Goal: Task Accomplishment & Management: Use online tool/utility

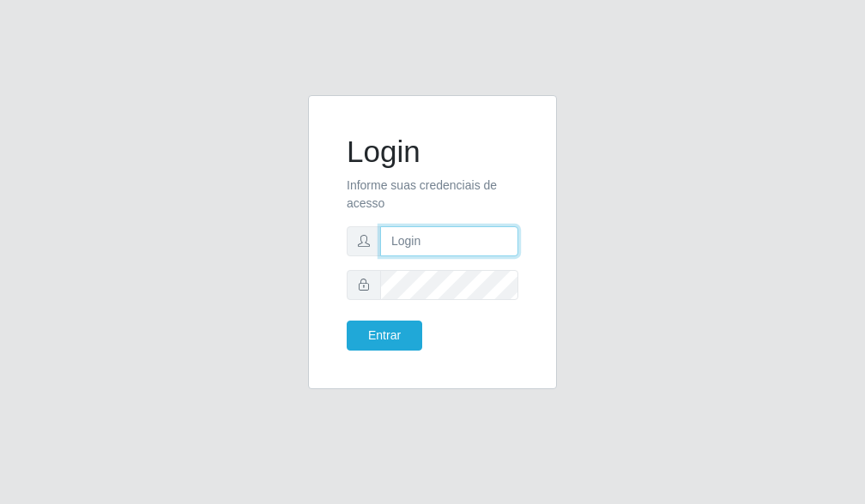
click at [410, 234] on input "text" at bounding box center [449, 241] width 138 height 30
type input "[EMAIL_ADDRESS][DOMAIN_NAME]"
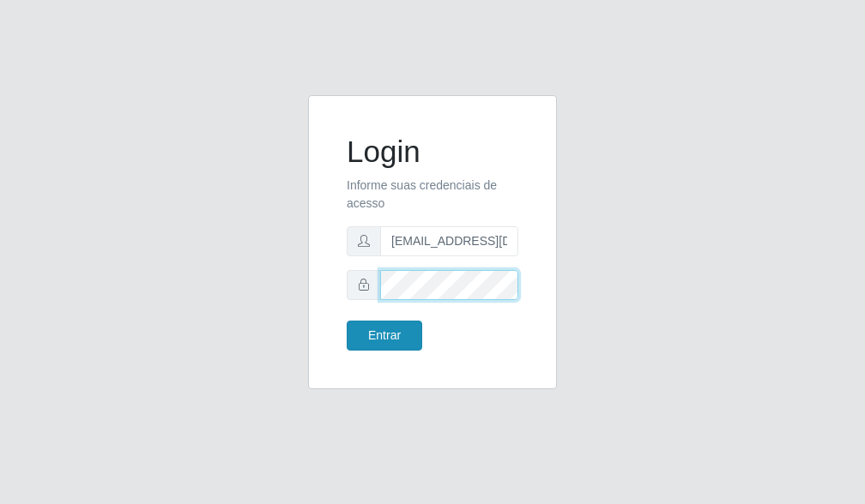
click at [347, 321] on button "Entrar" at bounding box center [384, 336] width 75 height 30
click at [383, 338] on body "Login Informe suas credenciais de acesso [EMAIL_ADDRESS][DOMAIN_NAME] Entrar" at bounding box center [432, 252] width 865 height 504
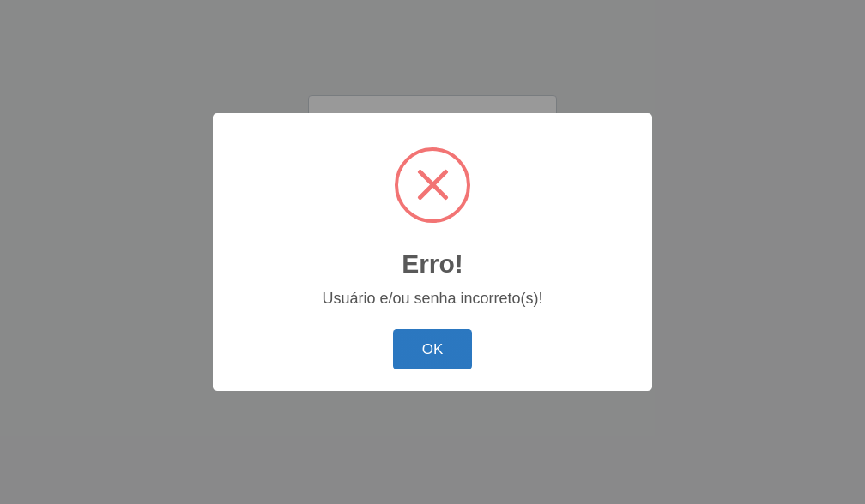
click at [442, 347] on button "OK" at bounding box center [433, 349] width 80 height 40
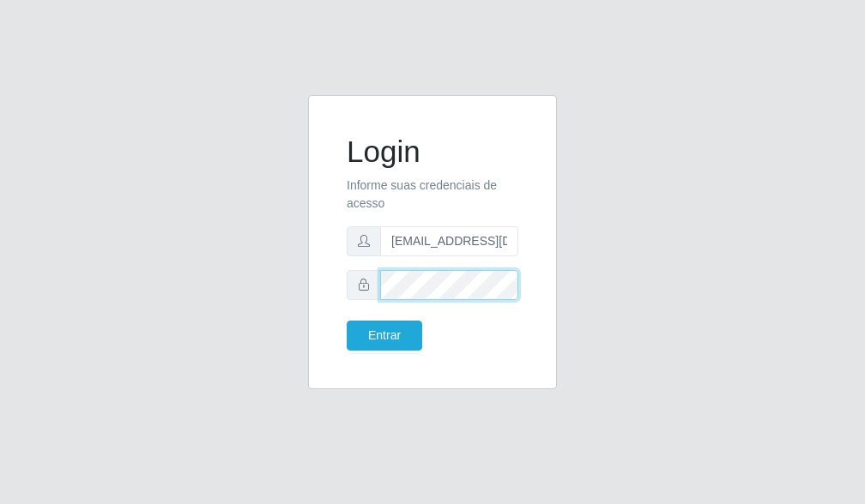
click at [305, 297] on div "Login Informe suas credenciais de acesso [EMAIL_ADDRESS][DOMAIN_NAME] Entrar" at bounding box center [432, 252] width 275 height 315
click at [347, 321] on button "Entrar" at bounding box center [384, 336] width 75 height 30
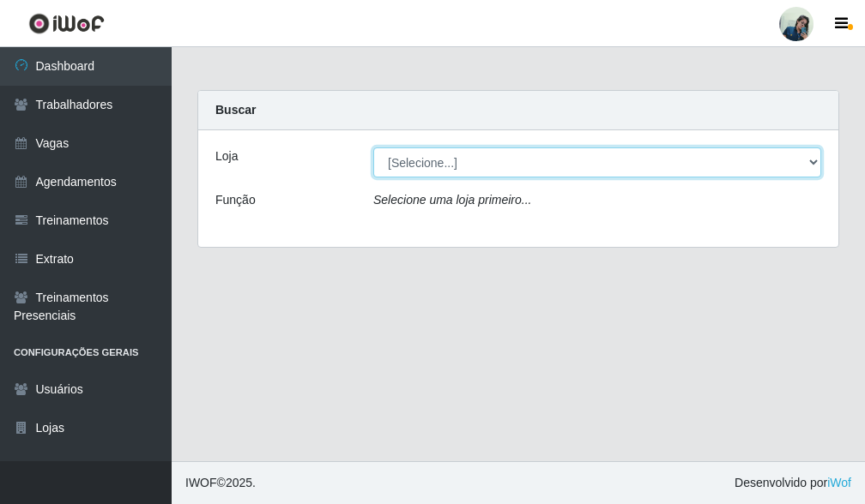
click at [456, 176] on select "[Selecione...] [PERSON_NAME]" at bounding box center [597, 163] width 448 height 30
select select "430"
click at [373, 148] on select "[Selecione...] [PERSON_NAME]" at bounding box center [597, 163] width 448 height 30
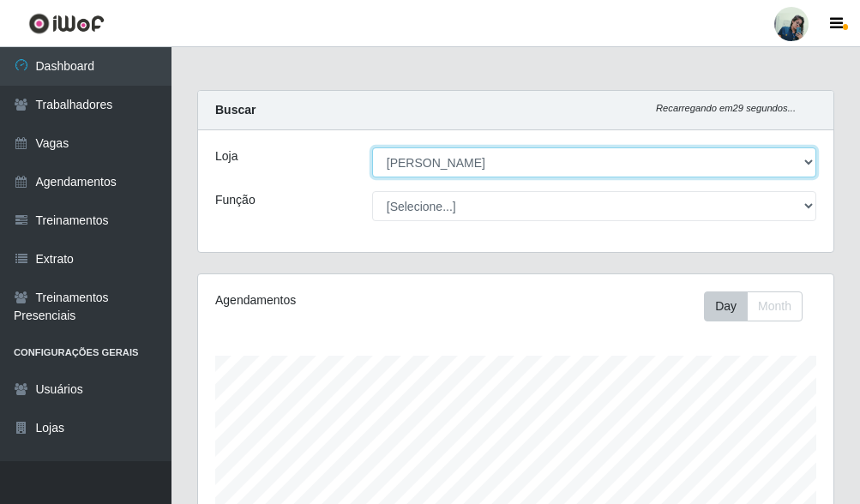
scroll to position [356, 636]
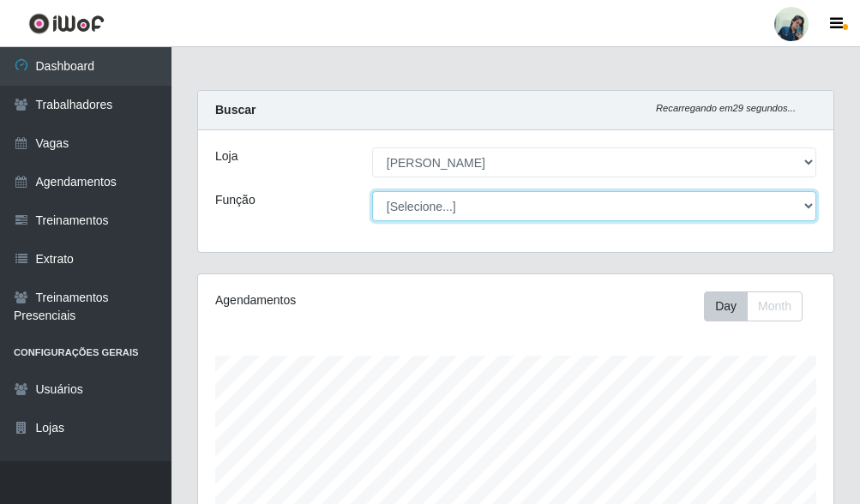
drag, startPoint x: 449, startPoint y: 211, endPoint x: 481, endPoint y: 203, distance: 33.5
click at [461, 200] on select "[Selecione...] Auxiliar de Estacionamento Auxiliar de Estacionamento + Auxiliar…" at bounding box center [594, 206] width 444 height 30
select select "22"
click at [372, 191] on select "[Selecione...] Auxiliar de Estacionamento Auxiliar de Estacionamento + Auxiliar…" at bounding box center [594, 206] width 444 height 30
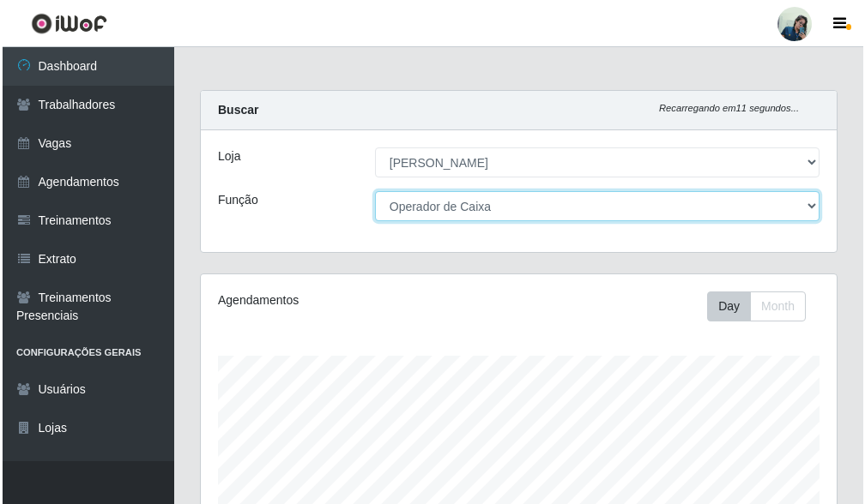
scroll to position [549, 0]
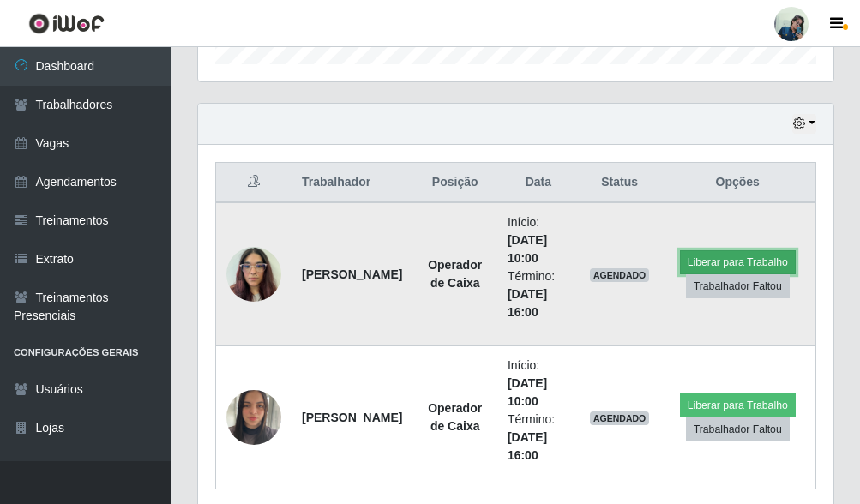
click at [755, 271] on button "Liberar para Trabalho" at bounding box center [738, 262] width 116 height 24
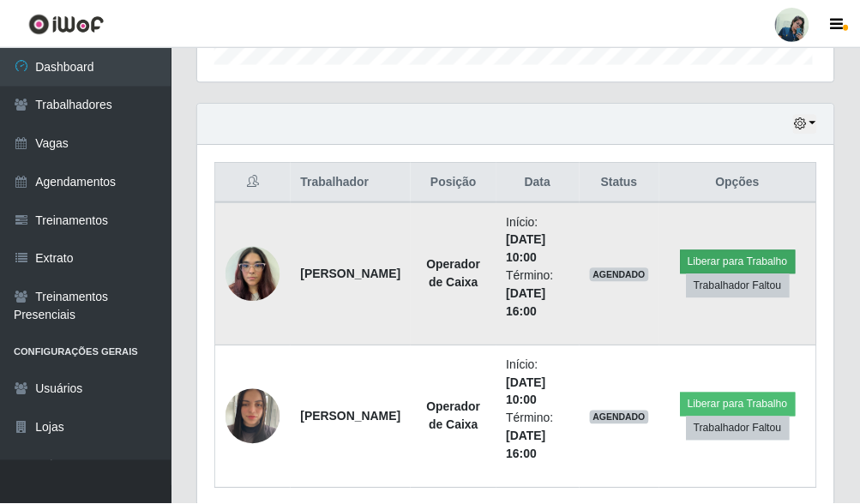
scroll to position [356, 625]
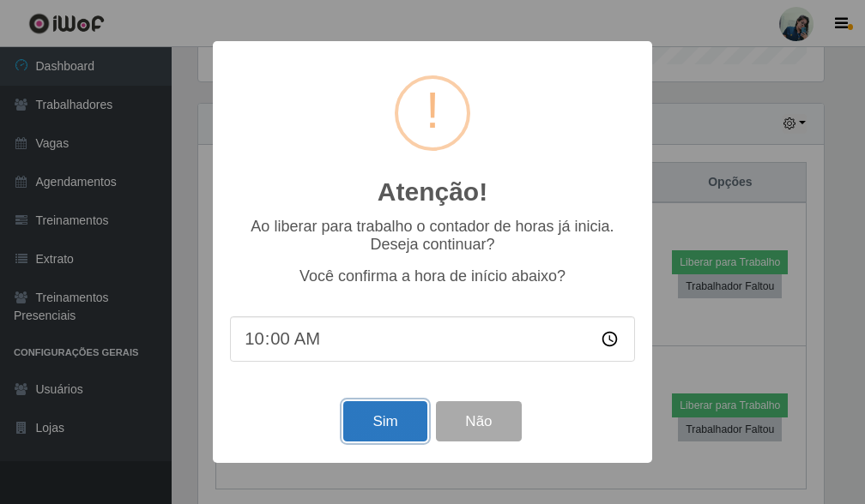
click at [377, 422] on button "Sim" at bounding box center [384, 421] width 83 height 40
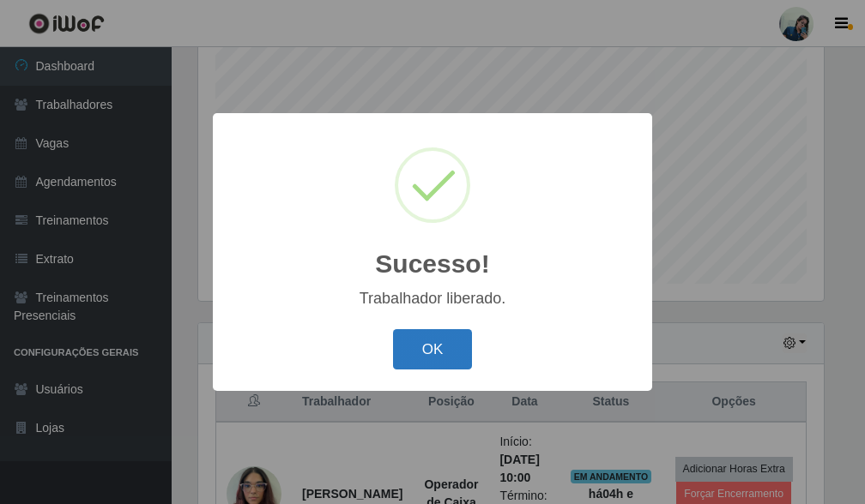
click at [437, 362] on button "OK" at bounding box center [433, 349] width 80 height 40
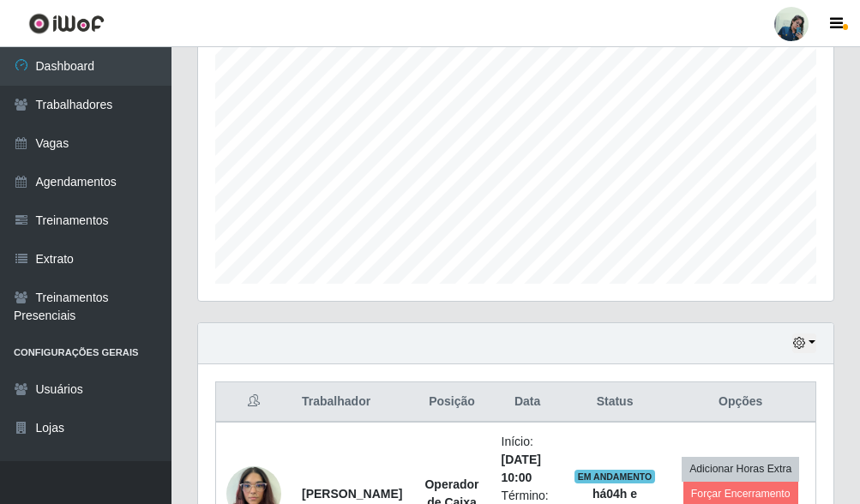
scroll to position [616, 0]
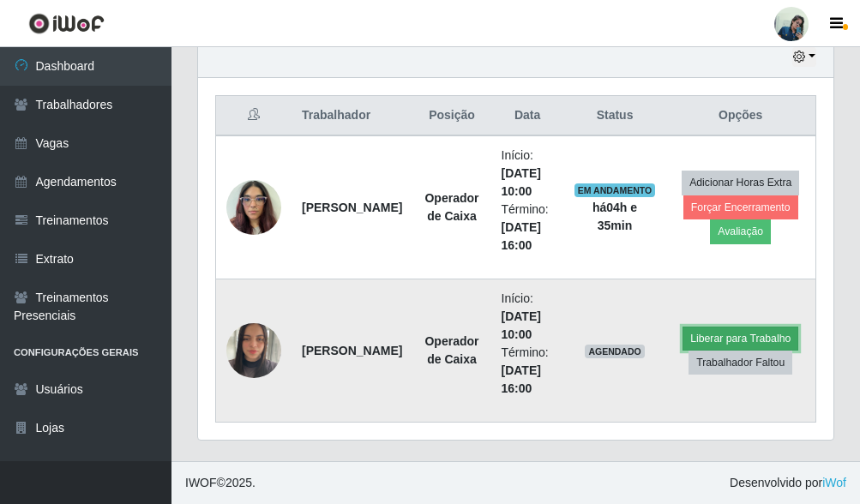
click at [722, 344] on button "Liberar para Trabalho" at bounding box center [741, 339] width 116 height 24
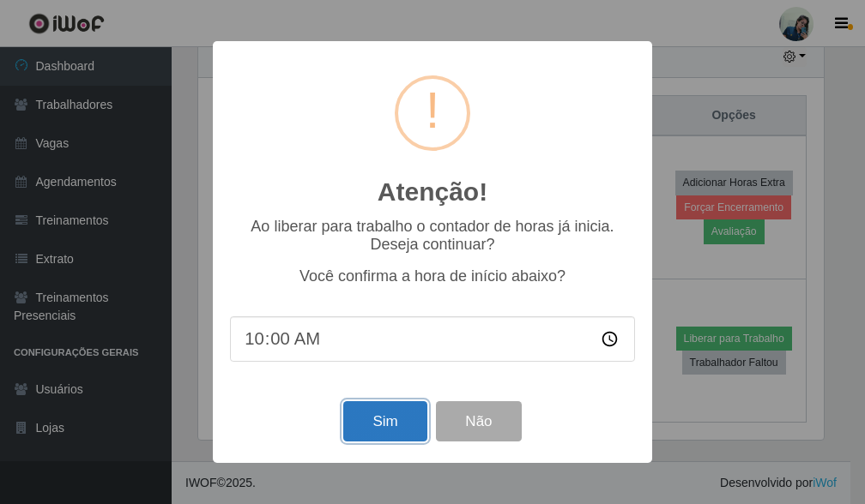
click at [390, 414] on button "Sim" at bounding box center [384, 421] width 83 height 40
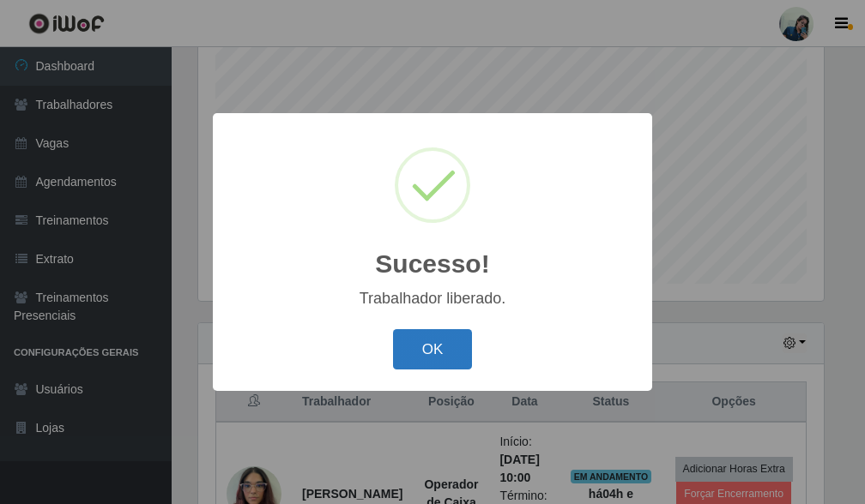
click at [461, 342] on button "OK" at bounding box center [433, 349] width 80 height 40
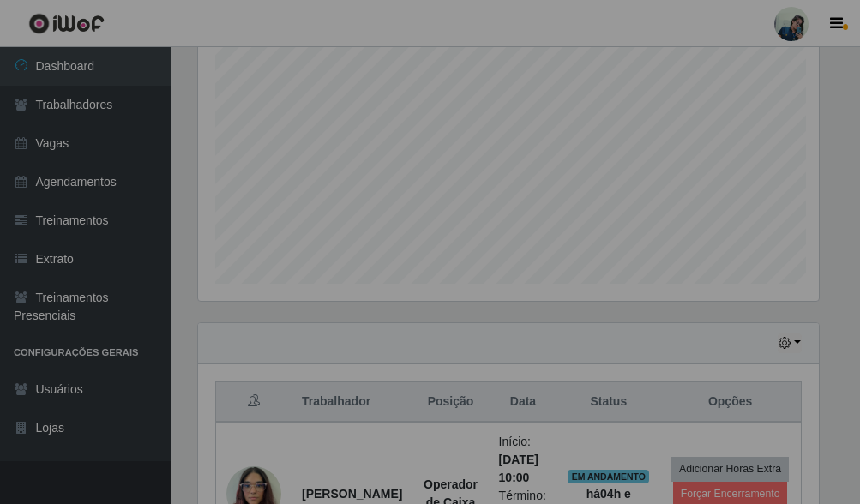
scroll to position [356, 636]
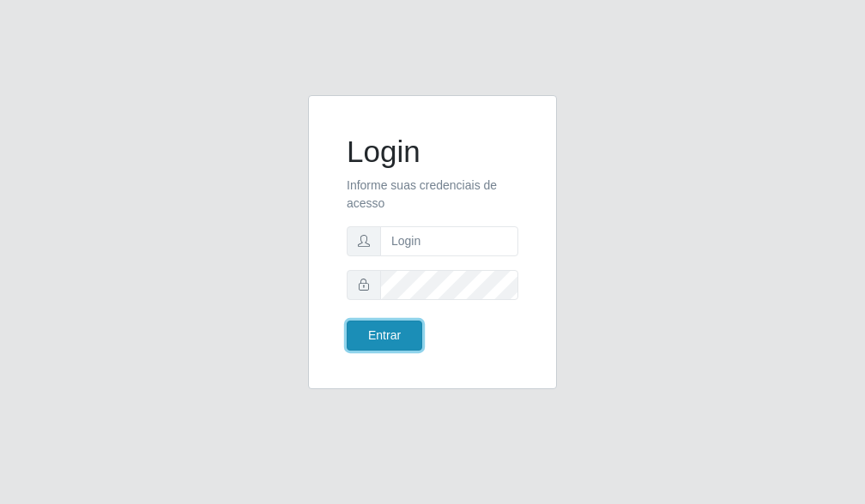
click at [384, 335] on button "Entrar" at bounding box center [384, 336] width 75 height 30
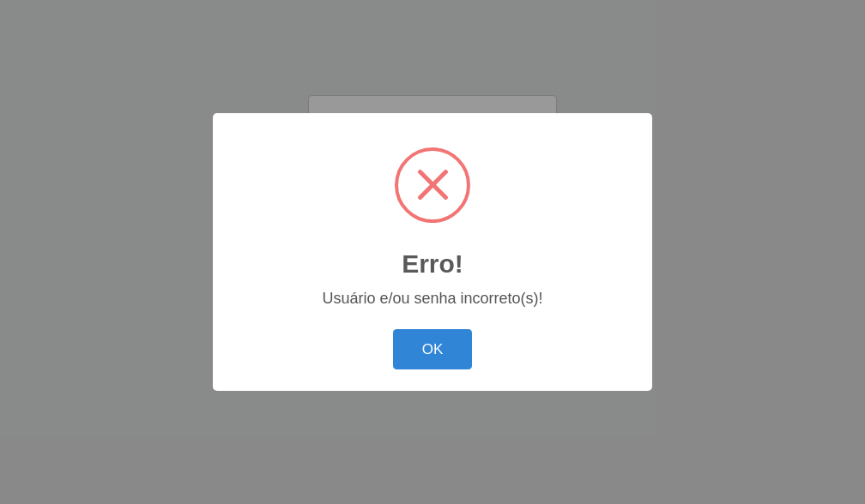
click at [384, 335] on div "OK Cancel" at bounding box center [432, 349] width 405 height 49
click at [403, 342] on button "OK" at bounding box center [433, 349] width 80 height 40
